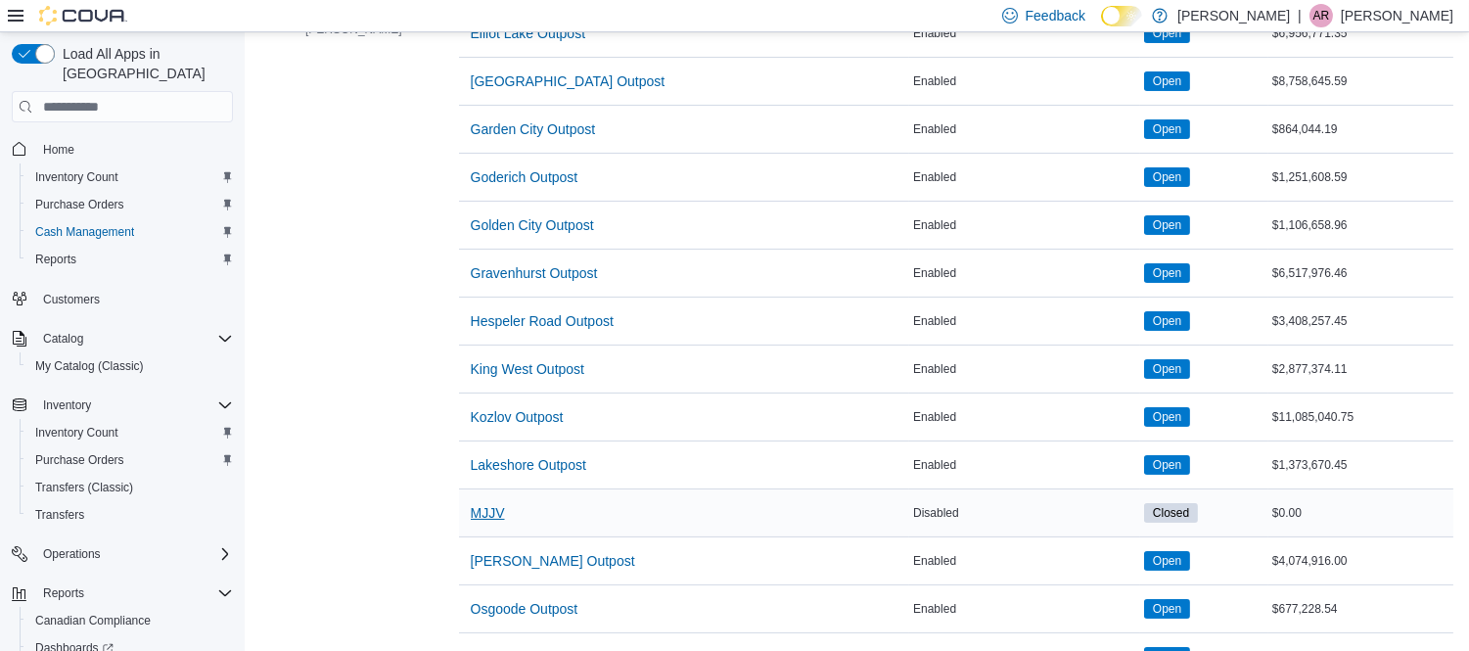
scroll to position [652, 0]
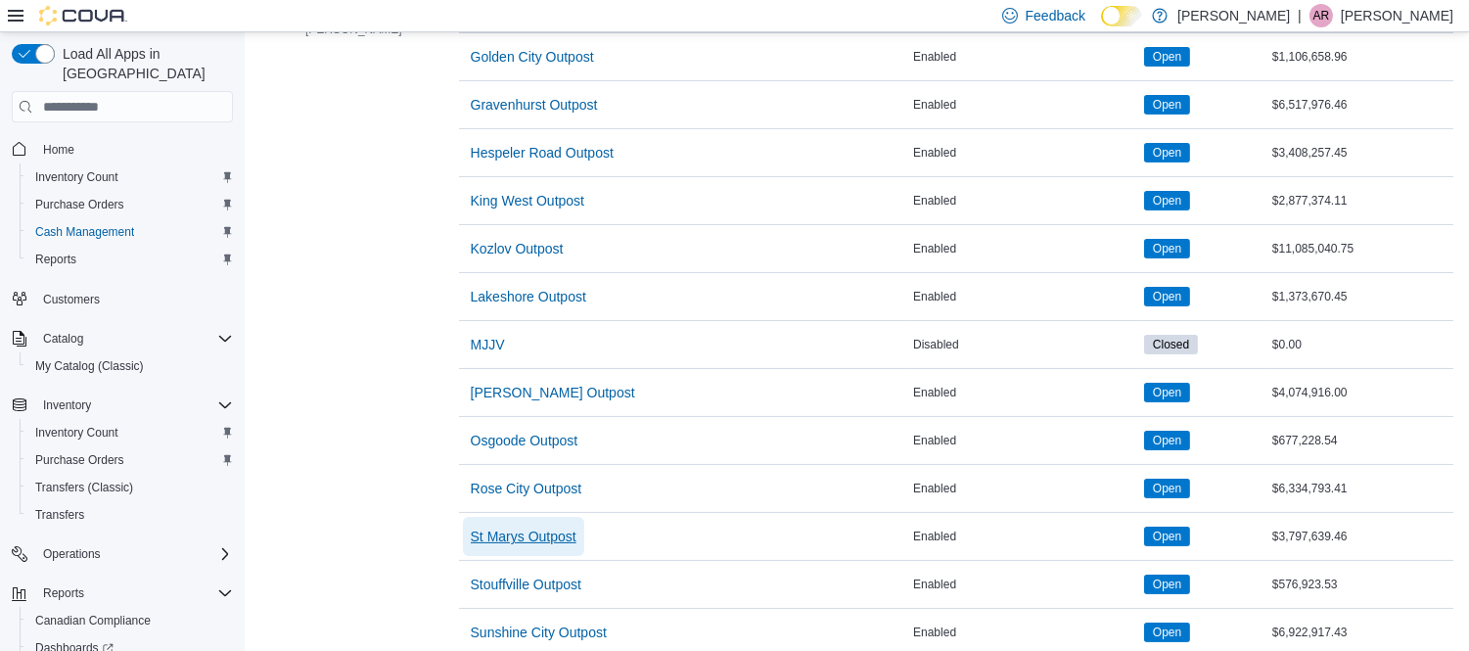
click at [499, 540] on span "St Marys Outpost" at bounding box center [524, 536] width 106 height 20
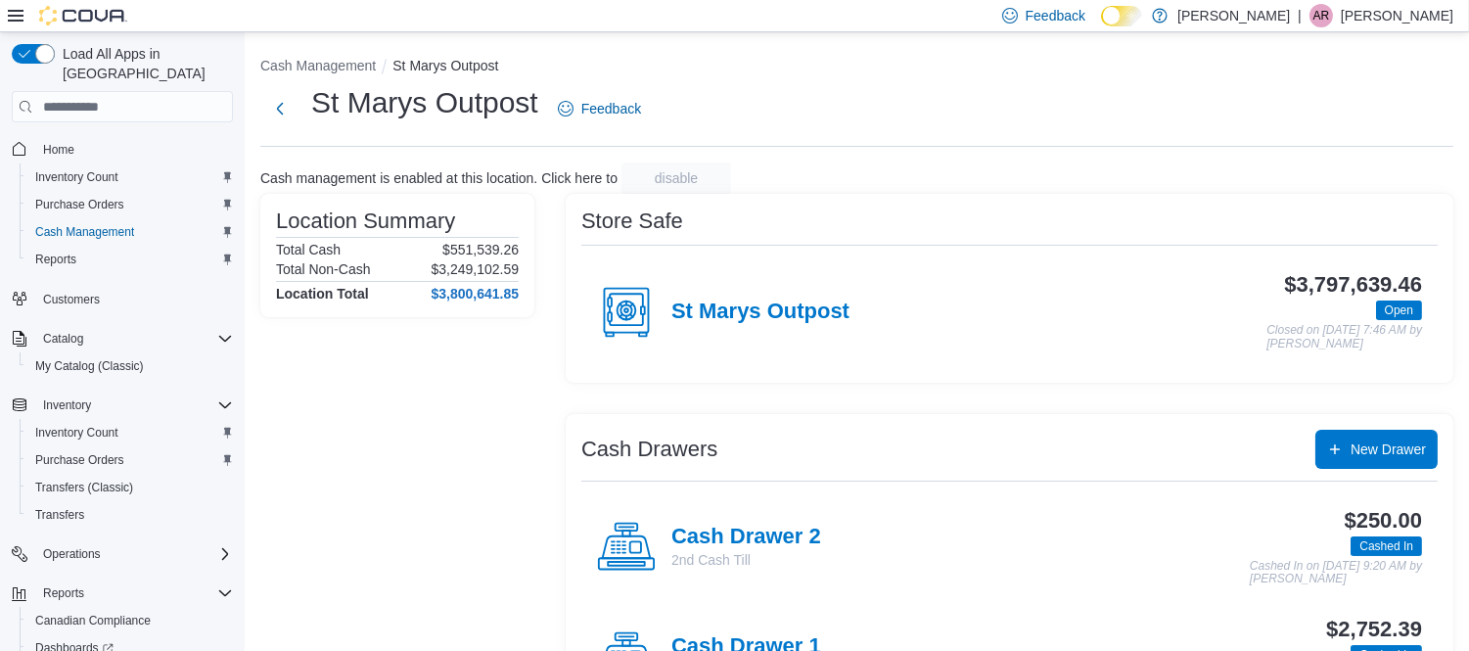
scroll to position [91, 0]
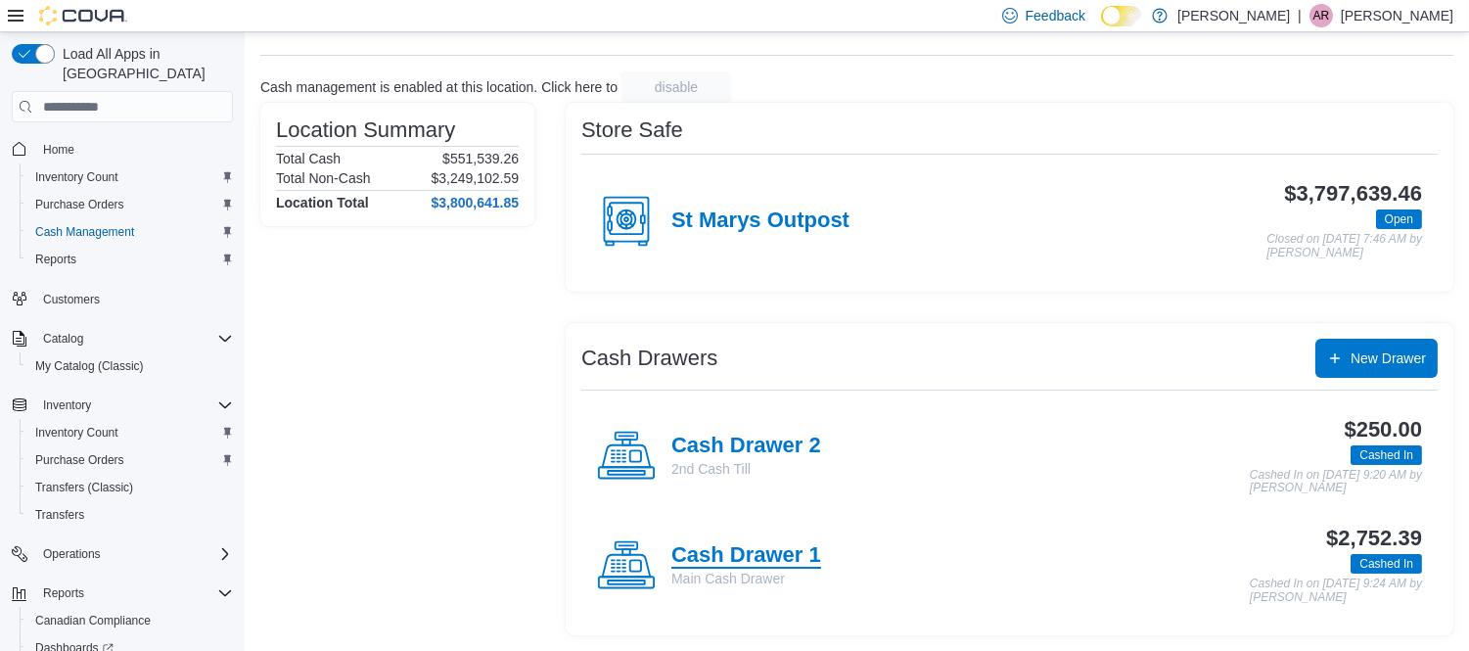
click at [795, 553] on h4 "Cash Drawer 1" at bounding box center [746, 555] width 150 height 25
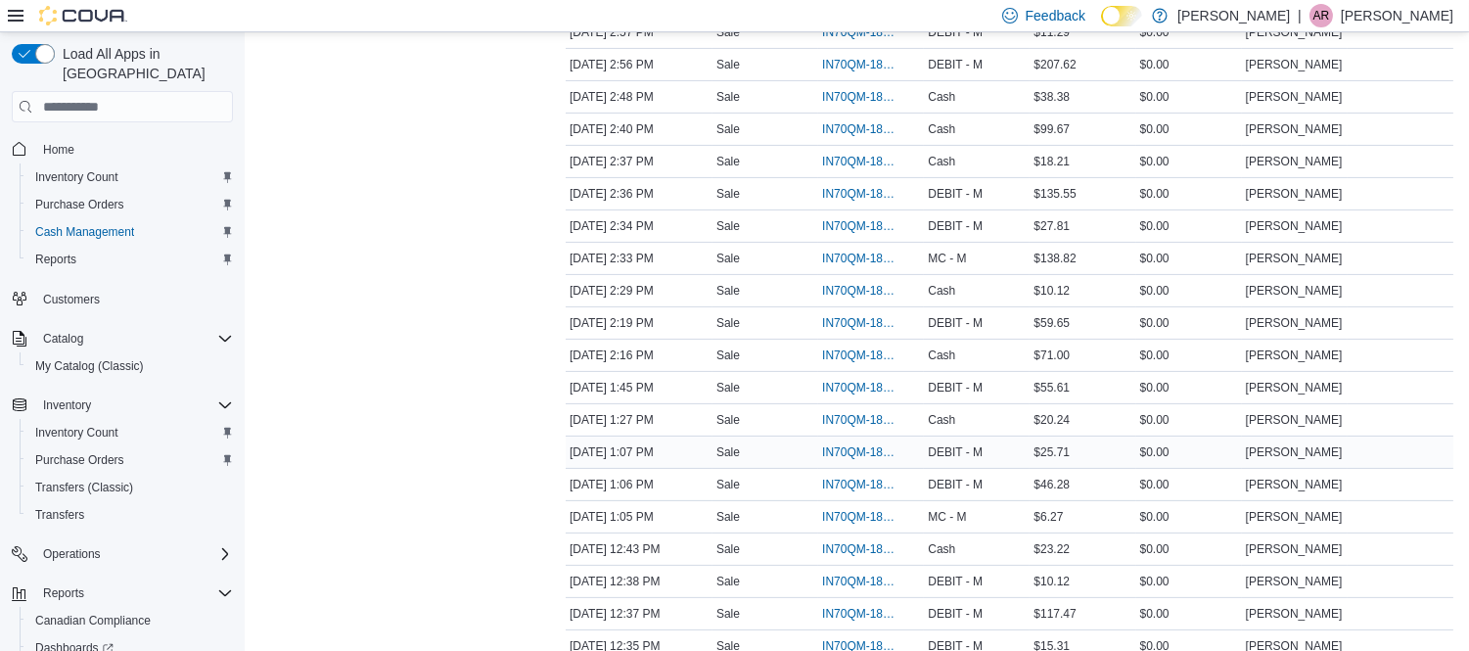
scroll to position [979, 0]
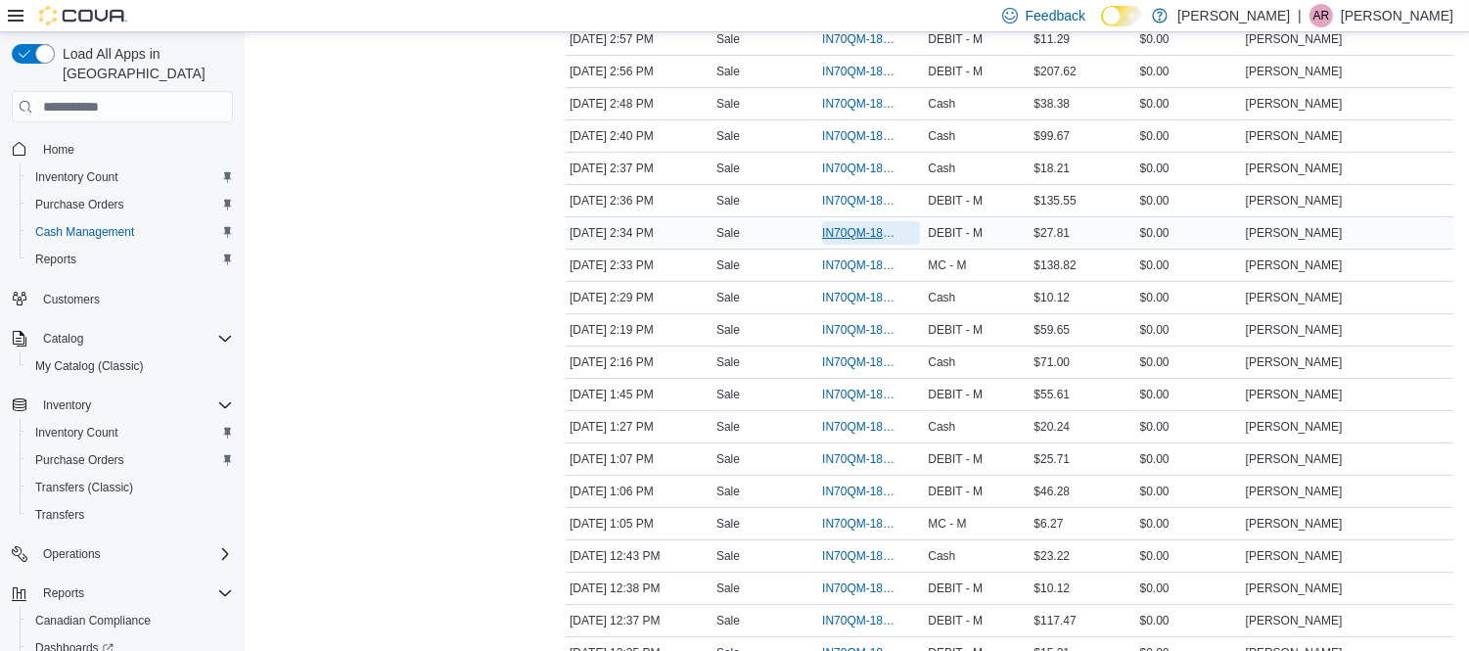
click at [867, 240] on span "IN70QM-1861511" at bounding box center [861, 233] width 78 height 16
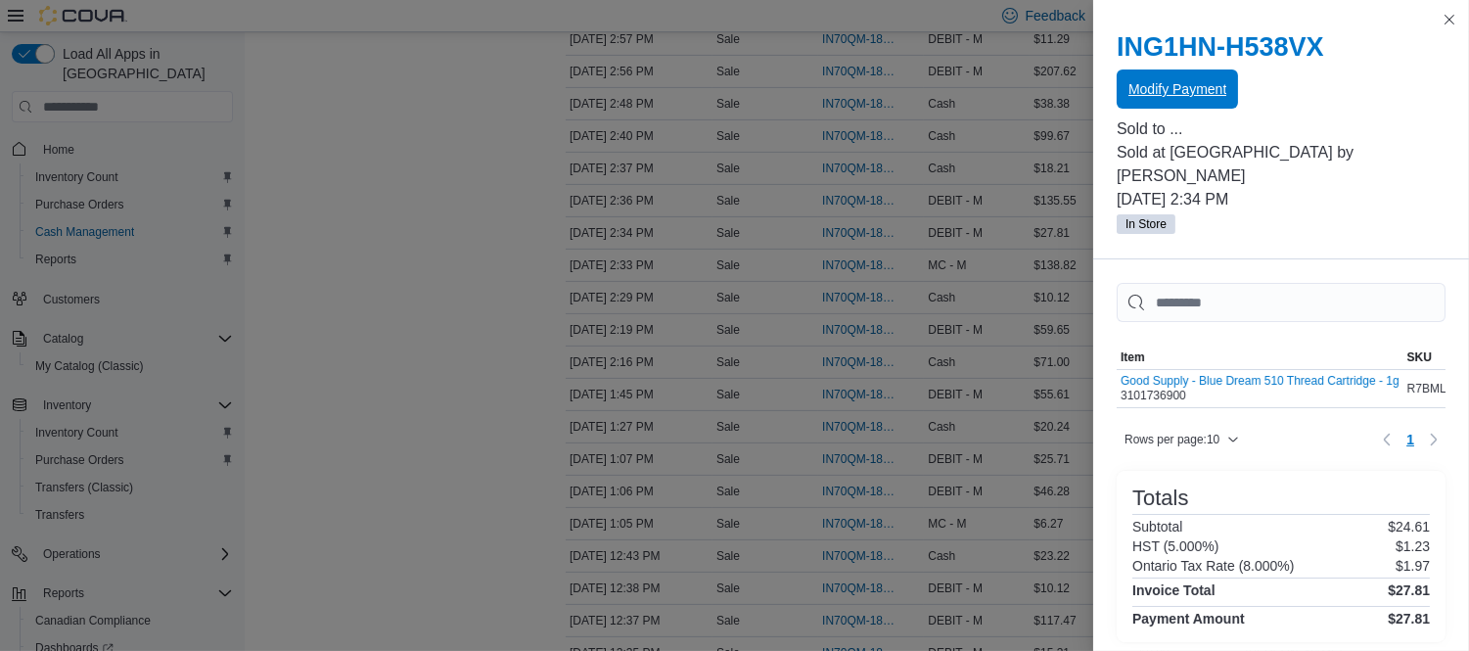
click at [1151, 74] on span "Modify Payment" at bounding box center [1177, 88] width 98 height 39
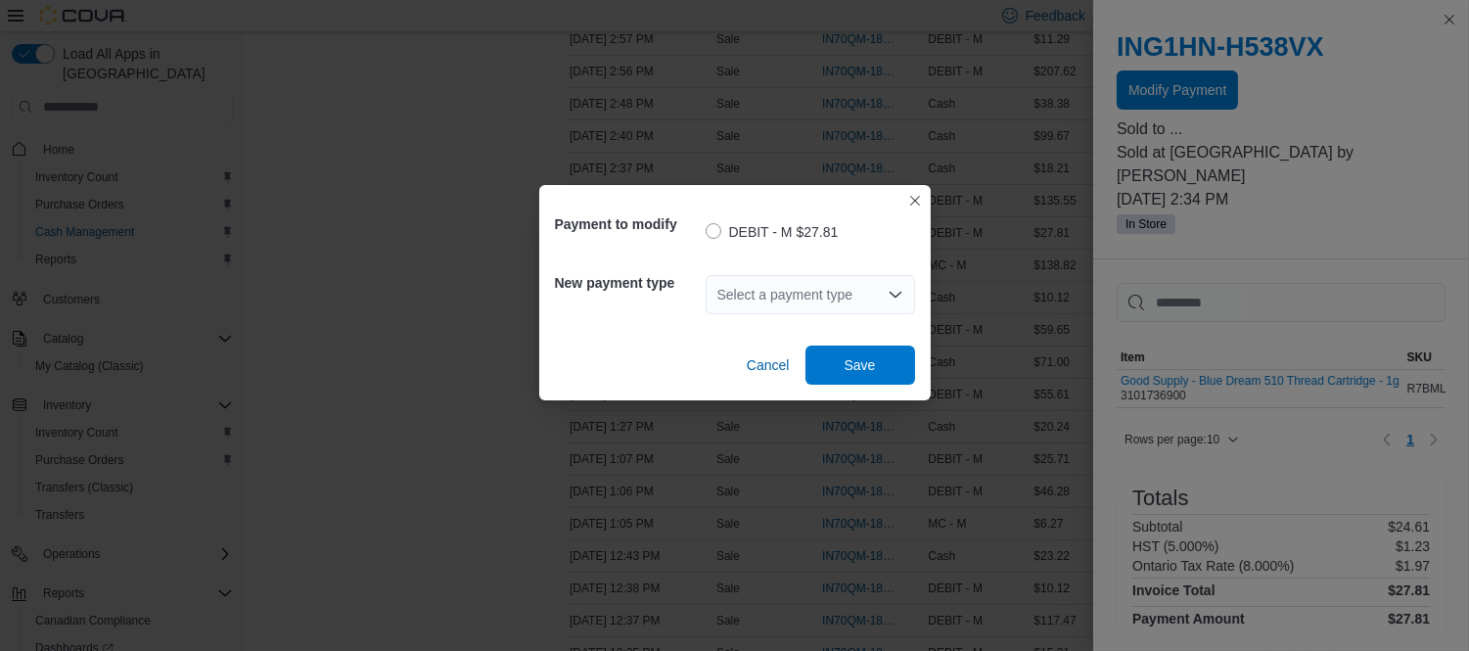
click at [800, 290] on div "Select a payment type" at bounding box center [810, 294] width 209 height 39
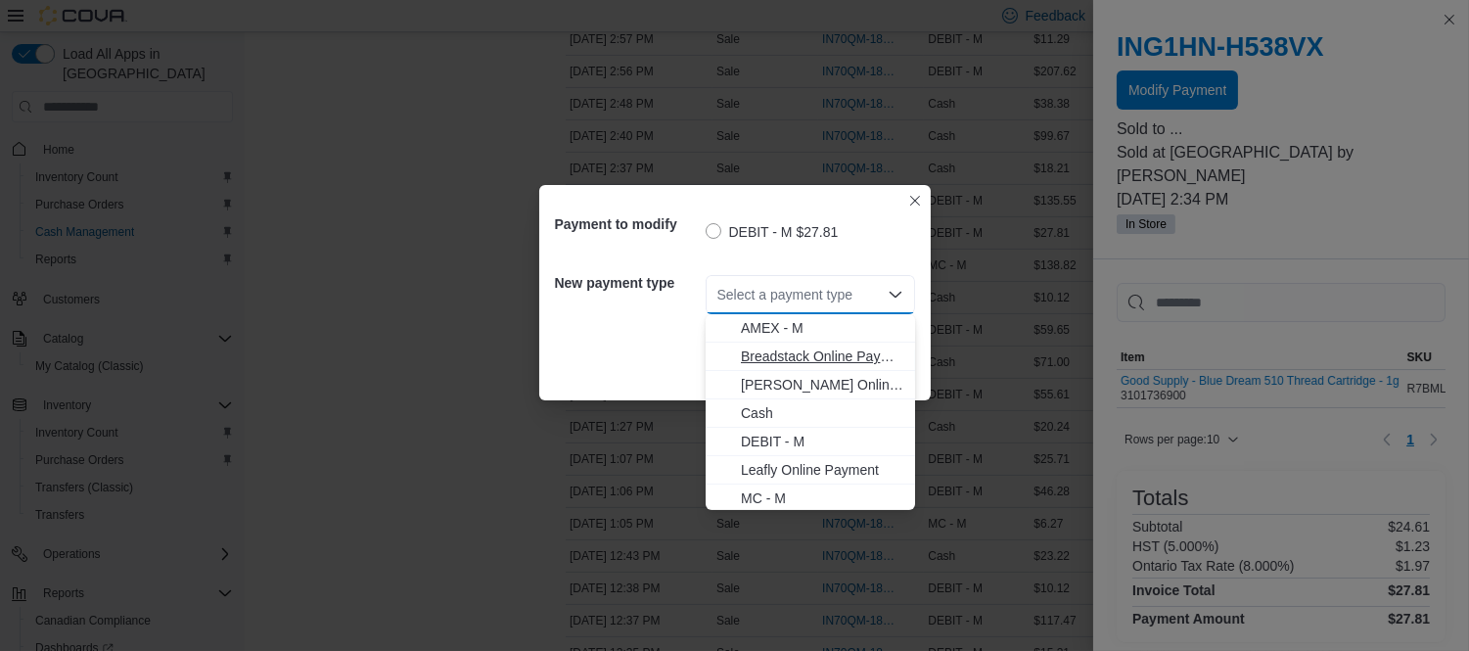
scroll to position [60, 0]
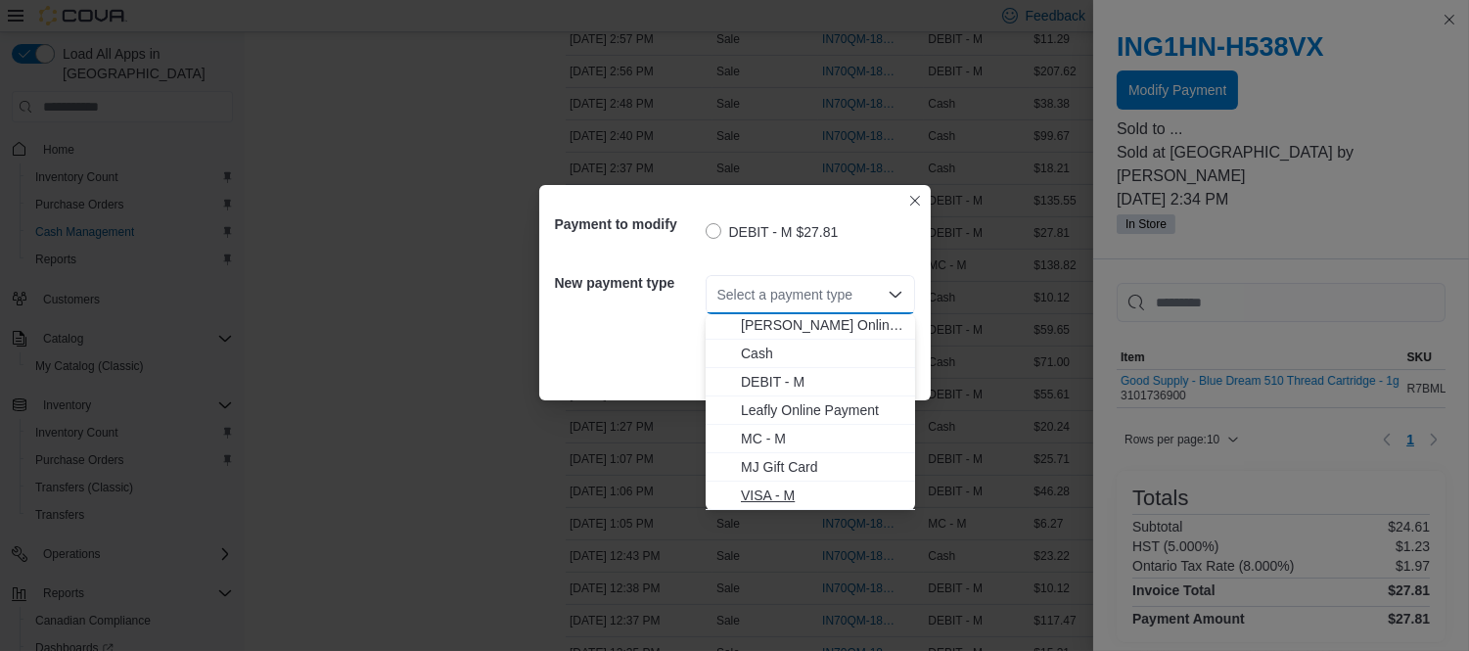
click at [769, 485] on span "VISA - M" at bounding box center [822, 495] width 162 height 20
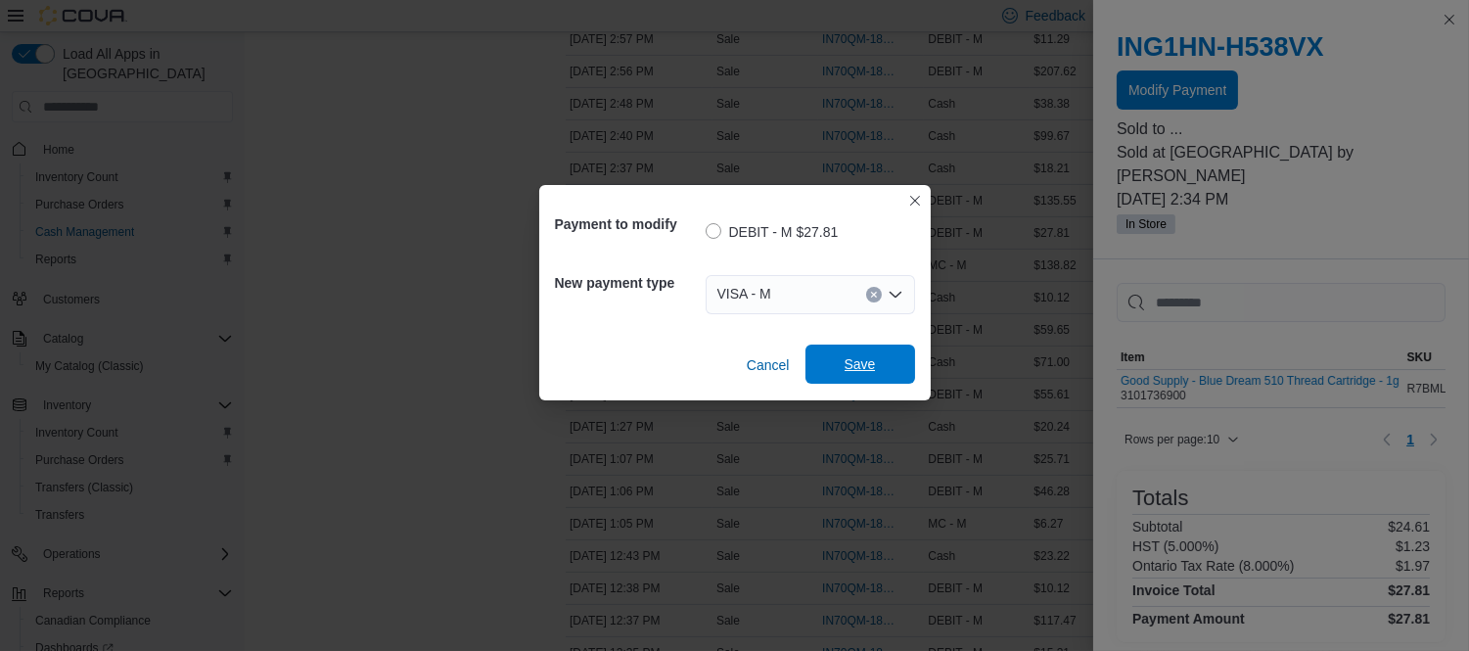
click at [854, 355] on span "Save" at bounding box center [860, 363] width 86 height 39
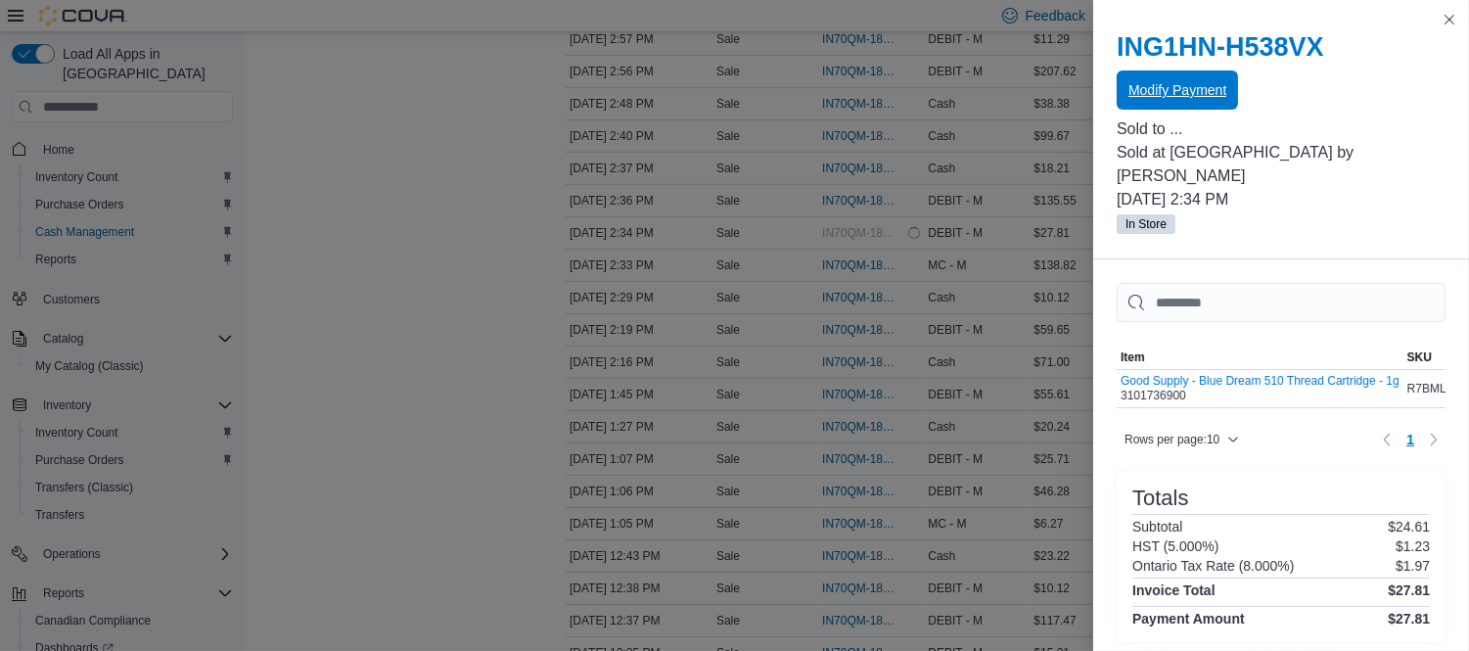
scroll to position [0, 0]
click at [1450, 20] on button "Close this dialog" at bounding box center [1448, 19] width 23 height 23
click at [1448, 24] on button "Close this dialog" at bounding box center [1448, 18] width 23 height 23
